Goal: Task Accomplishment & Management: Manage account settings

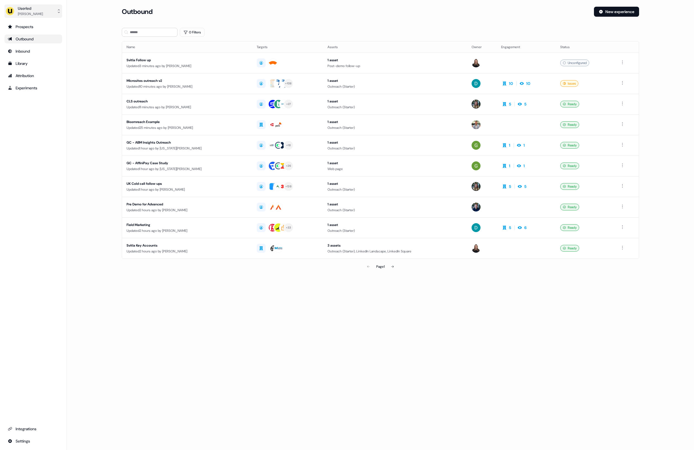
click at [20, 15] on div "[PERSON_NAME]" at bounding box center [30, 14] width 25 height 6
click at [33, 28] on div "Impersonate (Admin)" at bounding box center [33, 26] width 53 height 10
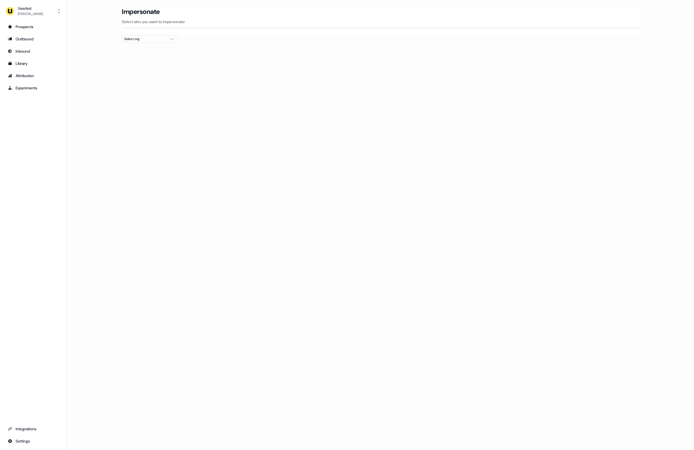
click at [166, 38] on button "Select org" at bounding box center [150, 39] width 56 height 8
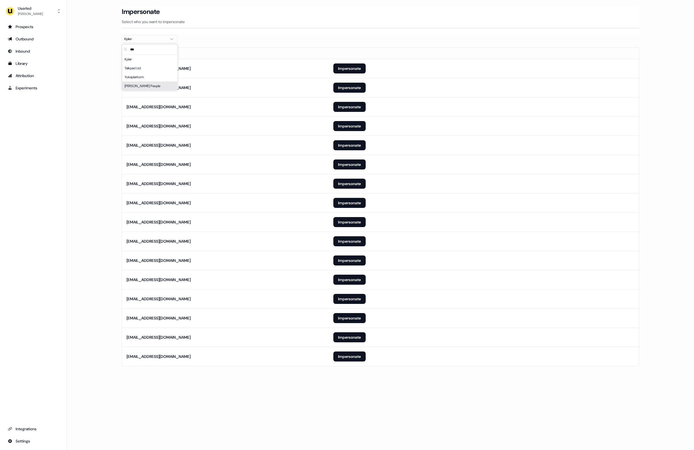
type input "***"
click at [127, 78] on div "Yokeplatform" at bounding box center [149, 77] width 55 height 9
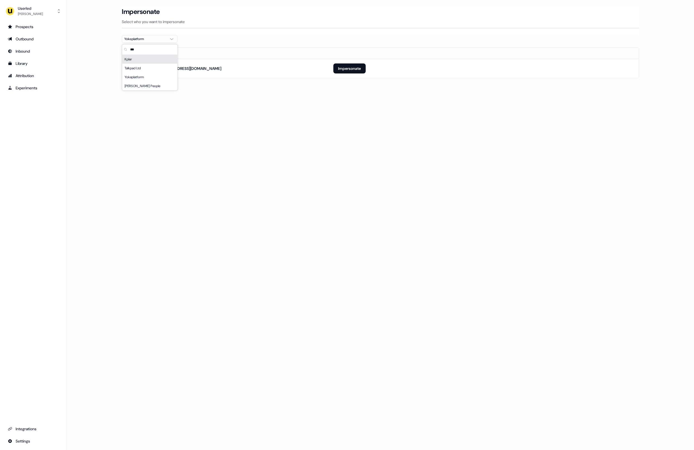
click at [128, 57] on div "Kpler" at bounding box center [149, 59] width 55 height 9
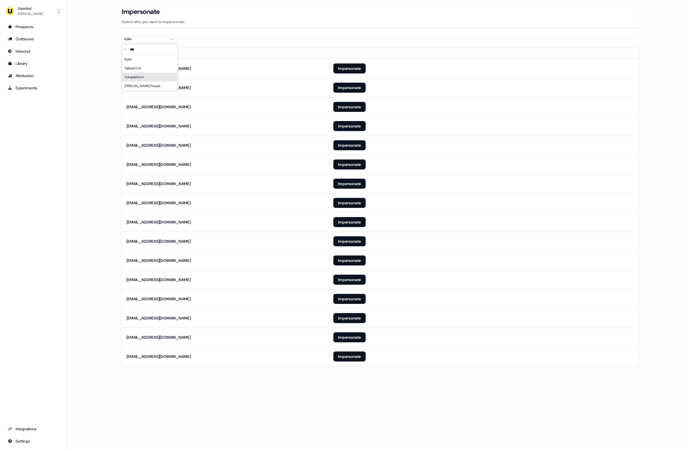
click at [106, 125] on main "Loading... Impersonate Select who you want to impersonate Kpler Email anoel-ext…" at bounding box center [380, 194] width 627 height 375
drag, startPoint x: 354, startPoint y: 358, endPoint x: 335, endPoint y: 354, distance: 19.1
click at [354, 358] on button "Impersonate" at bounding box center [349, 357] width 32 height 10
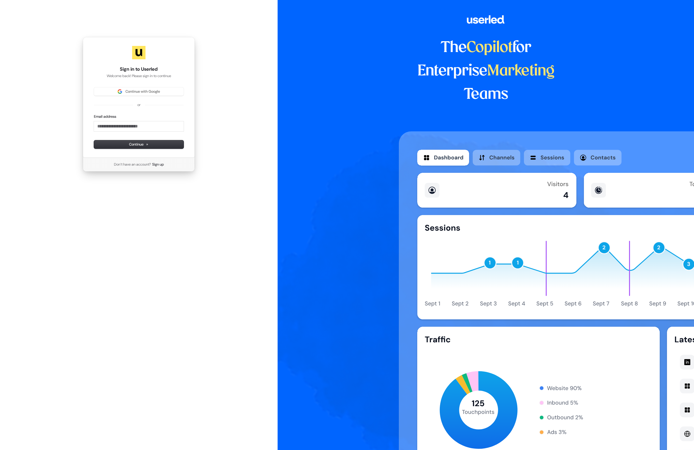
click at [106, 164] on div "Don’t have an account? Sign up" at bounding box center [139, 165] width 68 height 14
